Goal: Task Accomplishment & Management: Use online tool/utility

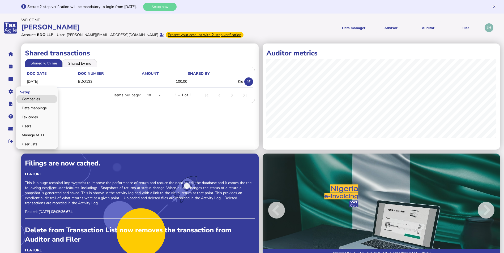
click at [27, 97] on link "Companies" at bounding box center [36, 99] width 41 height 8
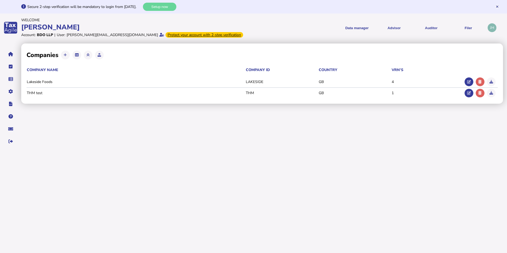
click at [114, 131] on div "**********" at bounding box center [264, 96] width 486 height 109
click at [99, 52] on button at bounding box center [99, 55] width 9 height 9
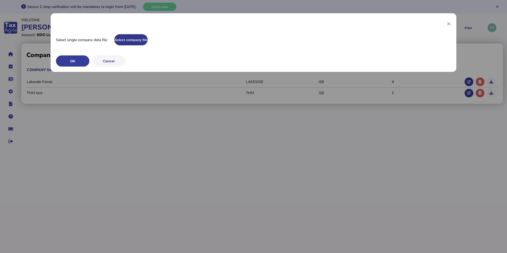
click at [0, 0] on button "Select company file" at bounding box center [0, 0] width 0 height 0
click at [0, 0] on button "OK" at bounding box center [0, 0] width 0 height 0
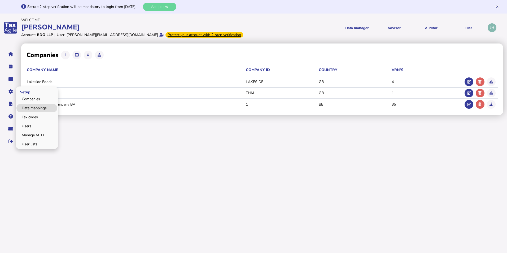
click at [39, 109] on link "Data mappings" at bounding box center [36, 108] width 41 height 8
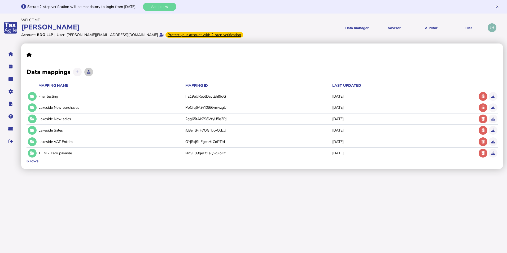
click at [87, 71] on icon at bounding box center [88, 71] width 3 height 3
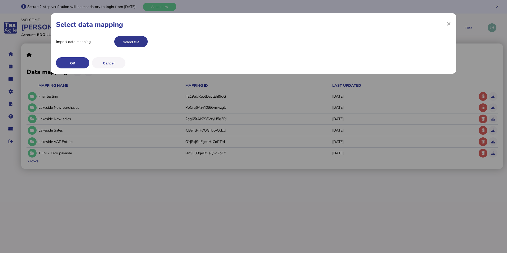
click at [125, 42] on button "Select file" at bounding box center [130, 41] width 33 height 11
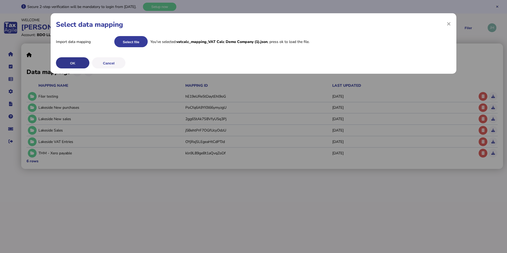
click at [77, 62] on button "OK" at bounding box center [72, 62] width 33 height 11
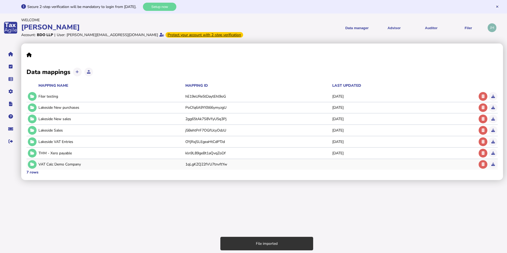
click at [74, 166] on div "VAT Calc Demo Company" at bounding box center [110, 164] width 145 height 5
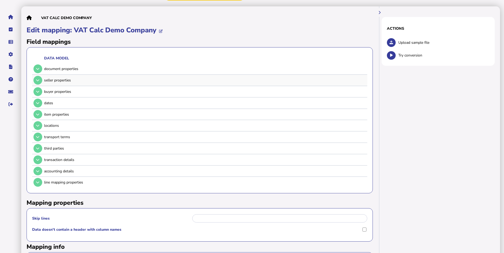
scroll to position [37, 0]
click at [41, 70] on button at bounding box center [37, 69] width 9 height 9
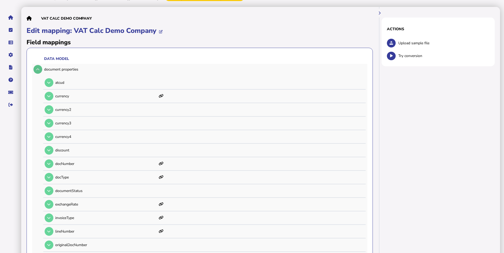
click at [41, 71] on button at bounding box center [37, 69] width 9 height 9
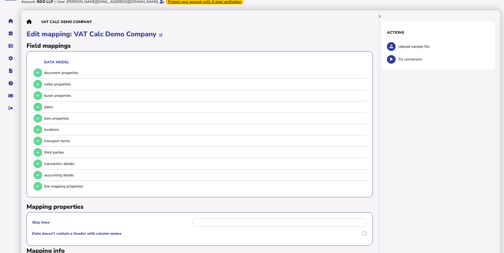
scroll to position [0, 0]
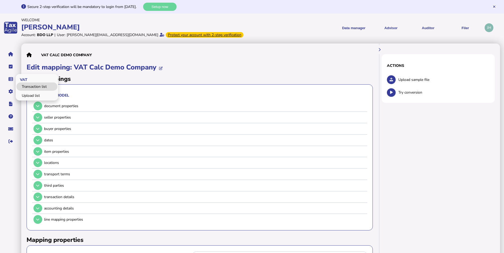
click at [26, 86] on link "Transaction list" at bounding box center [36, 87] width 41 height 8
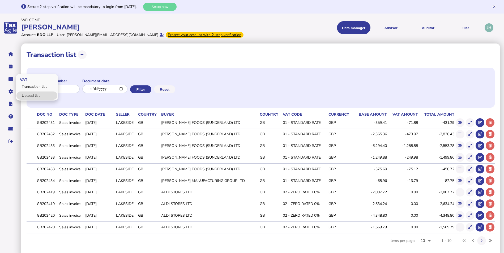
click at [29, 99] on link "Upload list" at bounding box center [36, 96] width 41 height 8
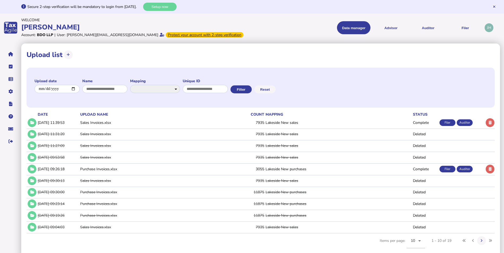
click at [60, 55] on h1 "Upload list" at bounding box center [45, 54] width 36 height 9
click at [65, 54] on button at bounding box center [68, 54] width 9 height 9
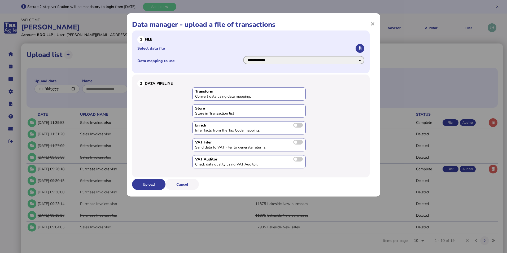
click at [292, 60] on select "**********" at bounding box center [303, 60] width 121 height 8
select select "**********"
click at [243, 56] on select "**********" at bounding box center [303, 60] width 121 height 8
click at [362, 46] on button "button" at bounding box center [360, 48] width 9 height 9
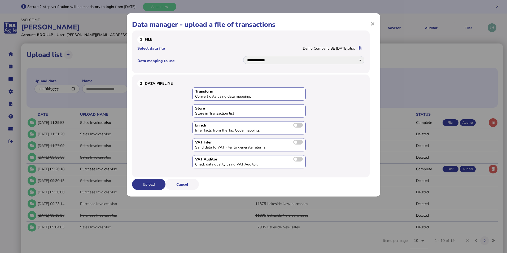
click at [152, 184] on button "Upload" at bounding box center [148, 184] width 33 height 11
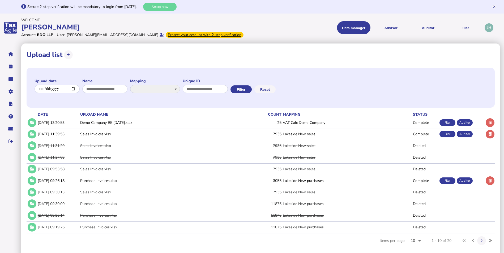
click at [245, 123] on td "25" at bounding box center [259, 122] width 44 height 11
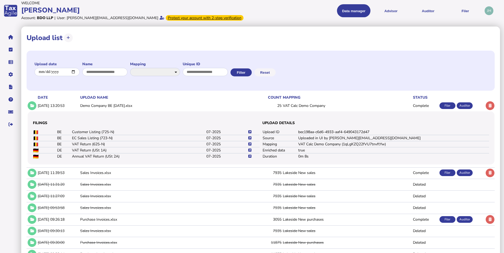
scroll to position [27, 0]
